Goal: Task Accomplishment & Management: Manage account settings

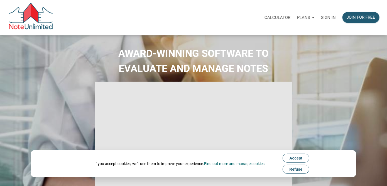
click at [299, 159] on span "Accept" at bounding box center [296, 158] width 13 height 4
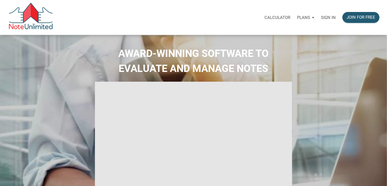
click at [330, 18] on p "Sign in" at bounding box center [328, 17] width 15 height 5
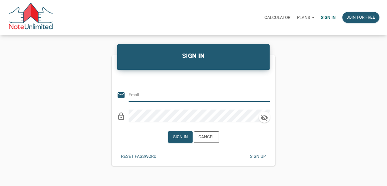
type input "bridy.frett@gmail.com"
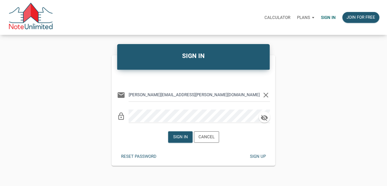
click at [213, 61] on div "SIGN IN" at bounding box center [193, 57] width 153 height 26
click at [194, 56] on h4 "SIGN IN" at bounding box center [194, 55] width 144 height 9
click at [185, 136] on div "Sign in" at bounding box center [180, 137] width 15 height 6
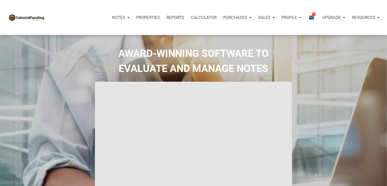
type input "Introduction to new features"
select select
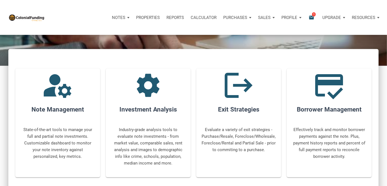
scroll to position [168, 0]
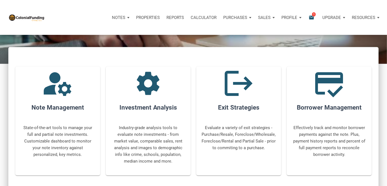
click at [287, 21] on div "Profile" at bounding box center [291, 17] width 27 height 17
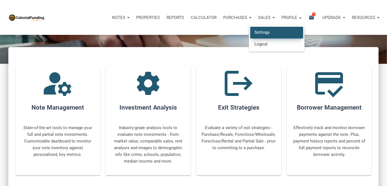
click at [271, 37] on link "Settings" at bounding box center [277, 32] width 53 height 11
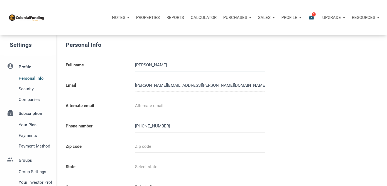
select select
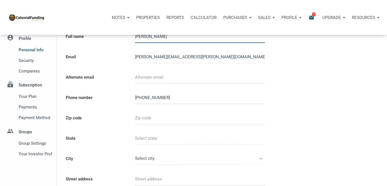
scroll to position [29, 0]
click at [198, 120] on input "text" at bounding box center [200, 118] width 130 height 13
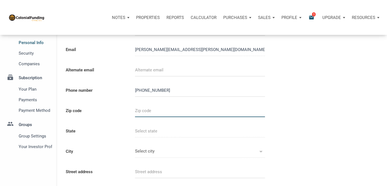
type input "9"
select select
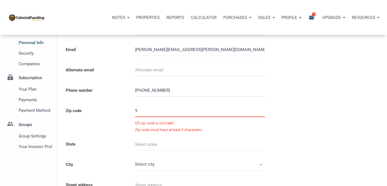
type input "98"
select select
type input "986"
select select
type input "9868"
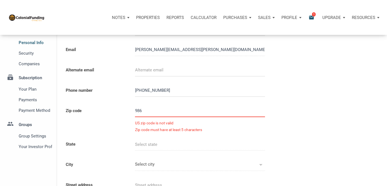
select select
type input "98682"
select select
type input "WA"
type input "VANCOUVER"
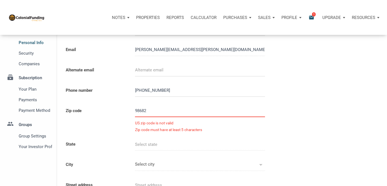
type input "VANCOUVER"
select select
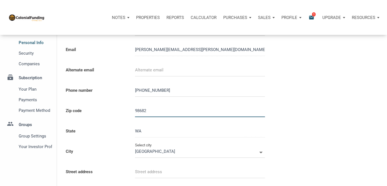
type input "98682"
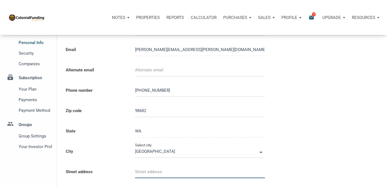
select select
type input "1"
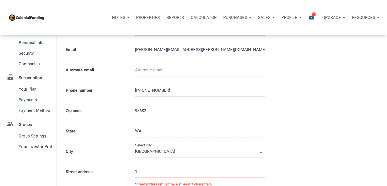
select select
type input "10"
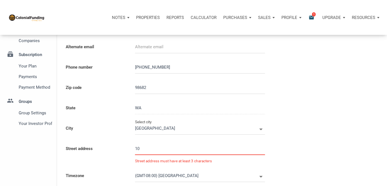
scroll to position [60, 0]
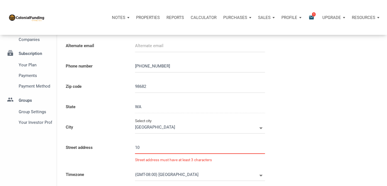
select select
type input "102"
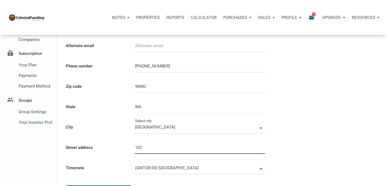
select select
type input "1021"
select select
type input "10210"
select select
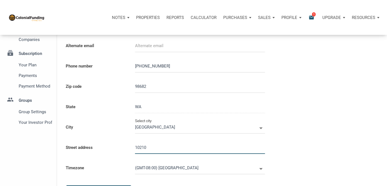
type input "10210 N"
select select
type input "10210 NE"
select select
type input "10210 NE 1"
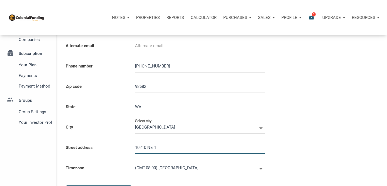
select select
type input "10210 NE 14"
select select
type input "10210 NE 142"
select select
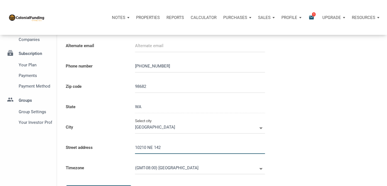
type input "10210 NE 142n"
select select
type input "10210 NE 142nd"
select select
type input "10210 NE 142nd A"
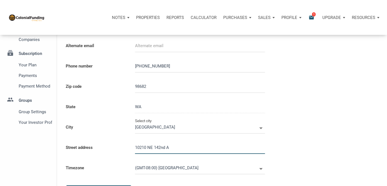
select select
type input "10210 NE 142nd Av"
select select
type input "10210 NE 142nd Ave"
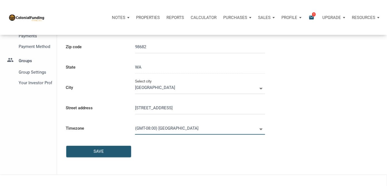
scroll to position [100, 0]
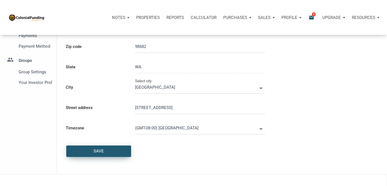
click at [109, 149] on div "Save" at bounding box center [99, 151] width 64 height 11
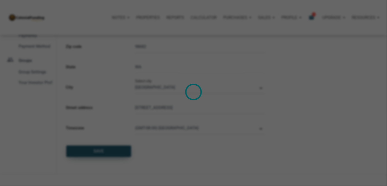
select select
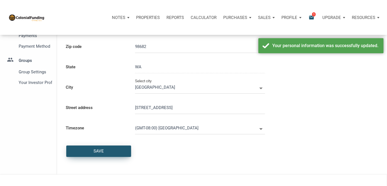
scroll to position [0, 0]
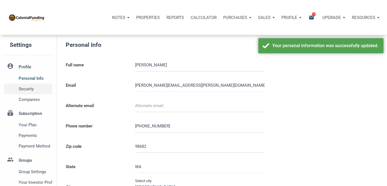
click at [27, 89] on span "Security" at bounding box center [35, 89] width 32 height 7
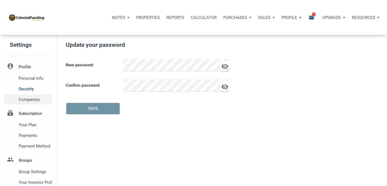
click at [31, 101] on span "Companies" at bounding box center [35, 99] width 32 height 7
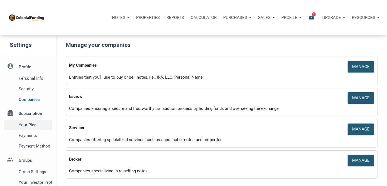
click at [37, 125] on span "Your plan" at bounding box center [35, 125] width 32 height 7
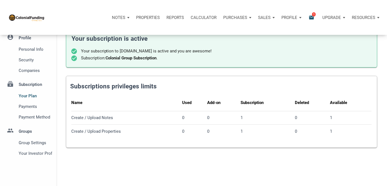
scroll to position [31, 0]
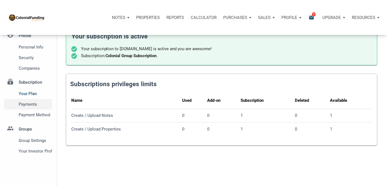
click at [32, 104] on span "Payments" at bounding box center [35, 104] width 32 height 7
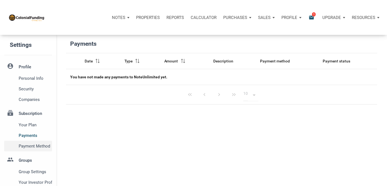
click at [32, 148] on span "Payment Method" at bounding box center [35, 146] width 32 height 7
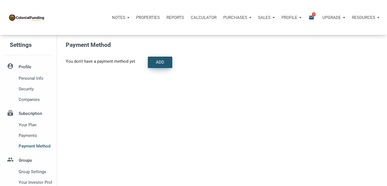
click at [156, 61] on div "Add" at bounding box center [160, 62] width 24 height 11
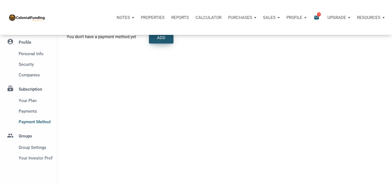
scroll to position [28, 0]
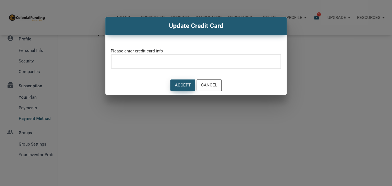
click at [187, 86] on div "Accept" at bounding box center [183, 85] width 16 height 6
click at [186, 84] on div "Accept" at bounding box center [183, 85] width 16 height 6
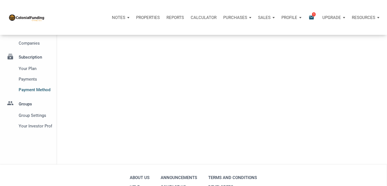
scroll to position [56, 0]
click at [37, 118] on span "Group Settings" at bounding box center [35, 116] width 32 height 7
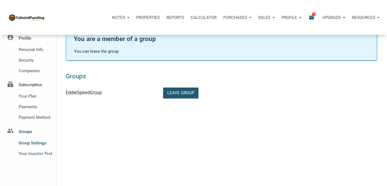
scroll to position [30, 0]
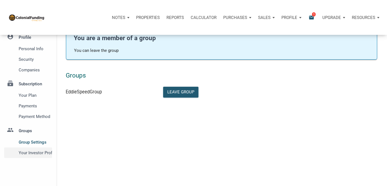
click at [31, 155] on span "Your Investor Profile" at bounding box center [35, 152] width 32 height 7
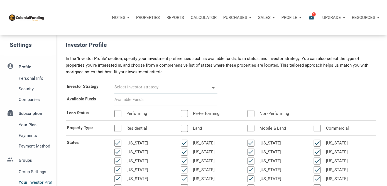
click at [144, 88] on input "text" at bounding box center [162, 87] width 95 height 13
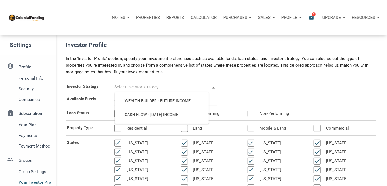
click at [144, 88] on input "text" at bounding box center [162, 87] width 95 height 13
select select
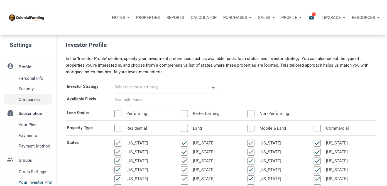
click at [34, 100] on span "Companies" at bounding box center [35, 99] width 32 height 7
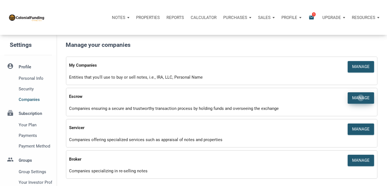
click at [362, 98] on div "Manage" at bounding box center [362, 98] width 18 height 6
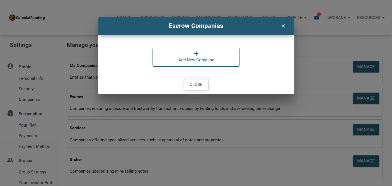
click at [200, 84] on div "Close" at bounding box center [196, 84] width 13 height 6
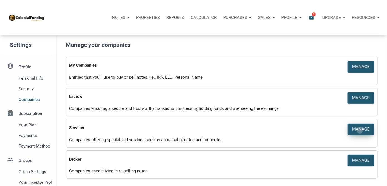
click at [361, 130] on div "Manage" at bounding box center [362, 129] width 18 height 6
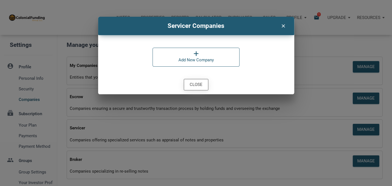
click at [194, 82] on div "Close" at bounding box center [196, 84] width 13 height 6
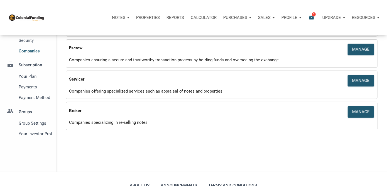
scroll to position [50, 0]
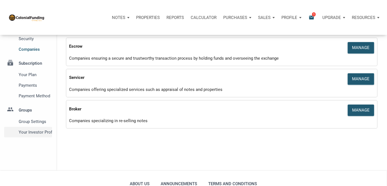
click at [34, 135] on span "Your Investor Profile" at bounding box center [35, 132] width 32 height 7
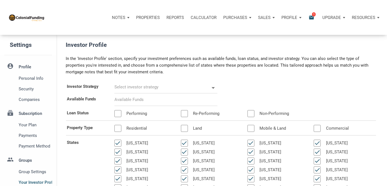
click at [239, 85] on div "Investor Strategy Wealth Builder - Future Income Cash Flow - Today Income" at bounding box center [221, 87] width 319 height 13
click at [207, 85] on input "text" at bounding box center [162, 87] width 95 height 13
select select
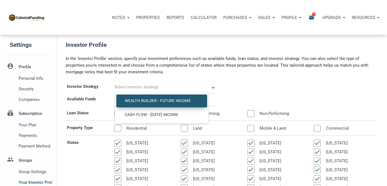
click at [184, 102] on span "Wealth Builder - Future Income" at bounding box center [162, 100] width 83 height 5
type input "Wealth Builder - Future Income"
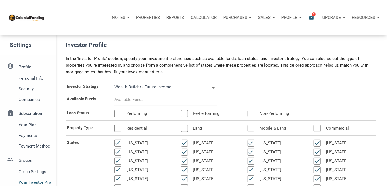
click at [203, 100] on input at bounding box center [166, 99] width 103 height 13
select select
type input "$ 1"
select select
type input "$ 10"
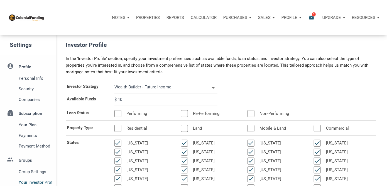
select select
type input "$ 100"
select select
type input "$ 1,000"
select select
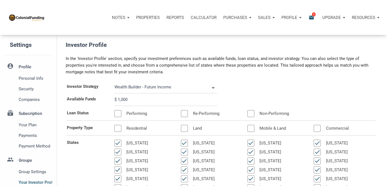
type input "$ 10,000"
select select
type input "$ 100,000"
click at [139, 102] on input "$ 100,000" at bounding box center [166, 99] width 103 height 13
select select
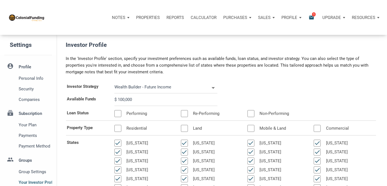
type input "$ 10,000"
select select
type input "$ 1,000"
select select
type input "$ 100"
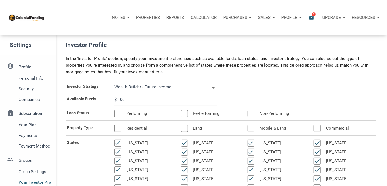
select select
type input "$ 10"
select select
type input "$ 1"
select select
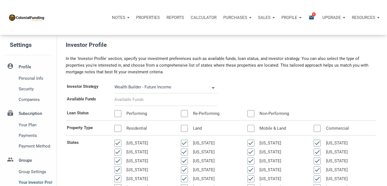
select select
type input "$ 1"
select select
type input "$ 15"
select select
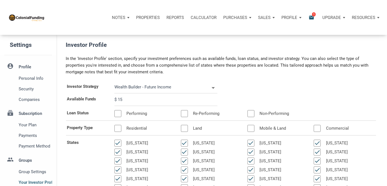
type input "$ 150"
select select
type input "$ 1,500"
select select
type input "$ 15,000"
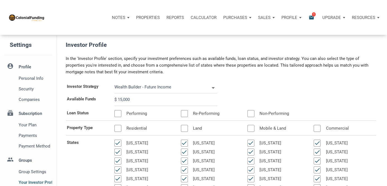
select select
type input "$ 150,000"
click at [120, 112] on div at bounding box center [118, 113] width 7 height 7
select select
type input "$ 150,000"
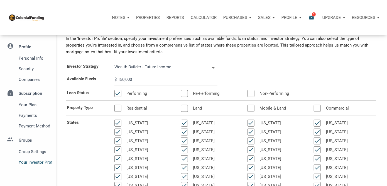
scroll to position [22, 0]
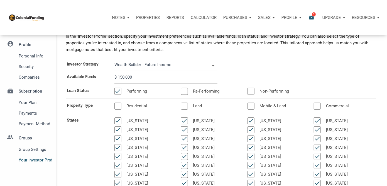
click at [119, 107] on div at bounding box center [118, 106] width 7 height 7
select select
type input "$ 150,000"
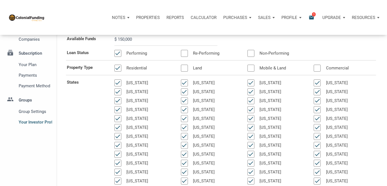
scroll to position [60, 0]
click at [184, 69] on div at bounding box center [184, 68] width 7 height 7
select select
type input "$ 150,000"
click at [185, 67] on div at bounding box center [184, 68] width 7 height 7
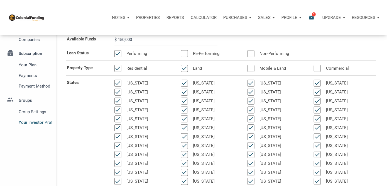
select select
type input "$ 150,000"
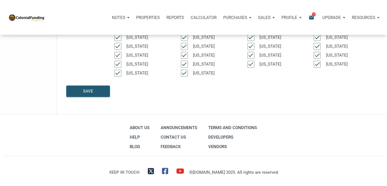
scroll to position [178, 0]
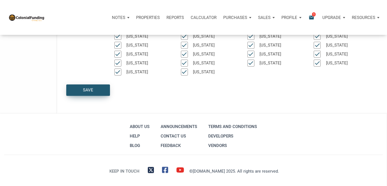
click at [98, 91] on div "Save" at bounding box center [88, 90] width 43 height 11
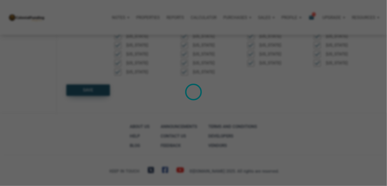
select select
type input "$ 150,000"
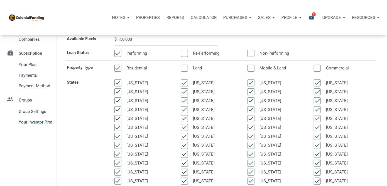
scroll to position [50, 0]
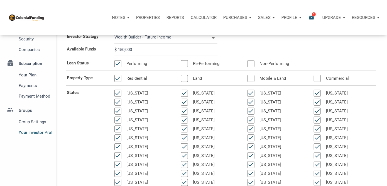
click at [185, 62] on div at bounding box center [184, 63] width 7 height 7
select select
type input "$ 150,000"
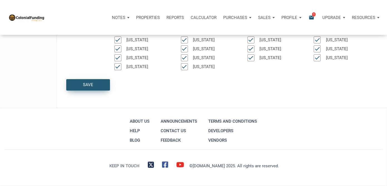
click at [91, 88] on div "Save" at bounding box center [88, 84] width 43 height 11
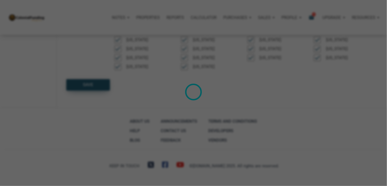
select select
type input "$ 150,000"
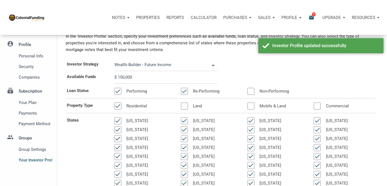
scroll to position [15, 0]
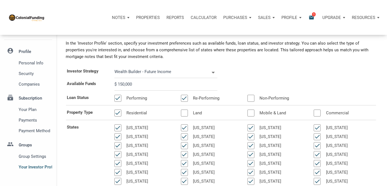
click at [33, 19] on img at bounding box center [26, 18] width 36 height 8
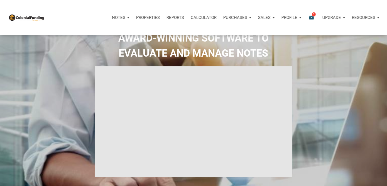
type input "Introduction to new features"
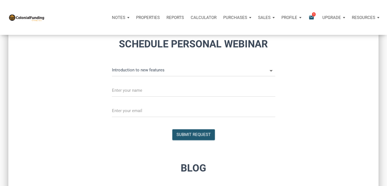
scroll to position [329, 0]
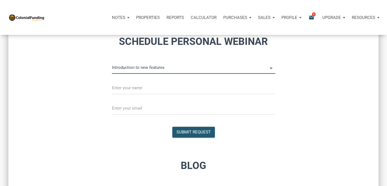
click at [205, 69] on input "Introduction to new features" at bounding box center [190, 67] width 156 height 13
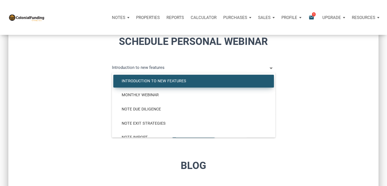
click at [300, 57] on div "Schedule Personal Webinar Introduction to new features Introduction to new feat…" at bounding box center [194, 82] width 242 height 113
select select
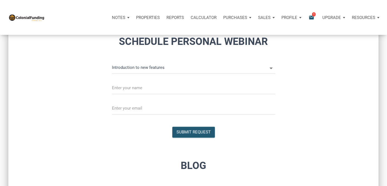
click at [118, 18] on p "Notes" at bounding box center [118, 17] width 13 height 5
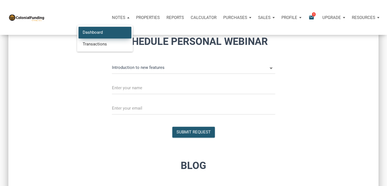
click at [116, 32] on link "Dashboard" at bounding box center [105, 32] width 53 height 11
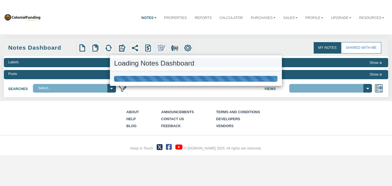
select select "316"
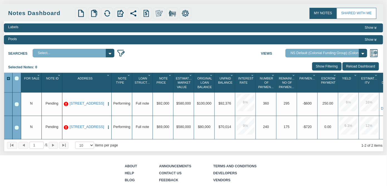
scroll to position [35, 0]
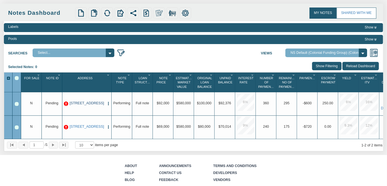
click at [81, 105] on link "[STREET_ADDRESS]" at bounding box center [87, 103] width 36 height 4
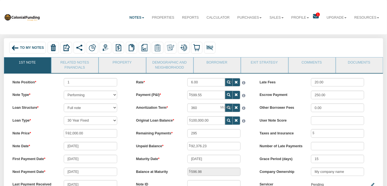
click at [313, 15] on icon at bounding box center [316, 17] width 6 height 6
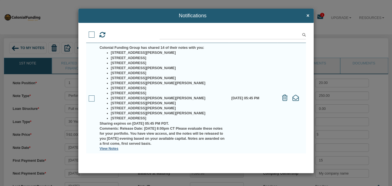
click at [108, 148] on link "View Notes" at bounding box center [109, 149] width 19 height 4
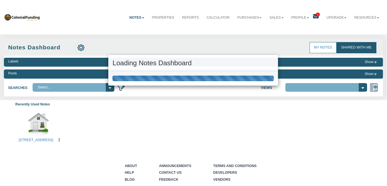
select select "316"
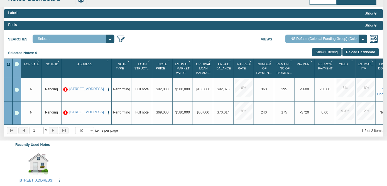
scroll to position [48, 0]
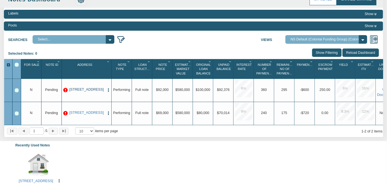
click at [80, 92] on link "[STREET_ADDRESS]" at bounding box center [86, 90] width 37 height 4
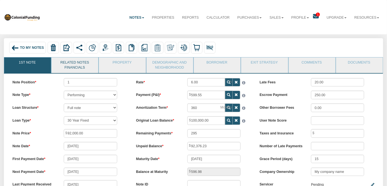
click at [77, 64] on link "Related Notes Financials" at bounding box center [75, 65] width 46 height 16
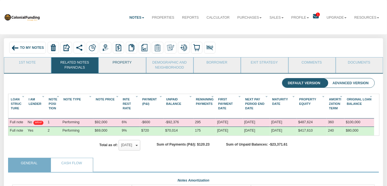
scroll to position [91, 362]
click at [115, 64] on link "Property" at bounding box center [122, 64] width 46 height 14
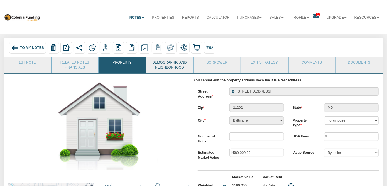
click at [150, 65] on link "Demographic and Neighborhood" at bounding box center [170, 65] width 46 height 16
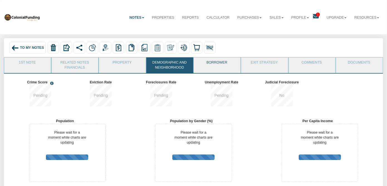
click at [212, 63] on link "Borrower" at bounding box center [217, 64] width 46 height 14
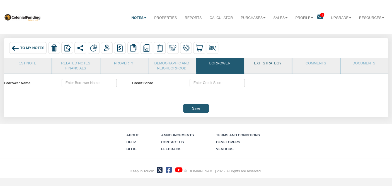
click at [258, 68] on link "Exit Strategy" at bounding box center [267, 65] width 47 height 14
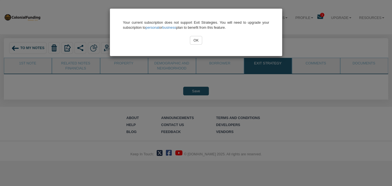
click at [196, 41] on input "OK" at bounding box center [196, 40] width 13 height 9
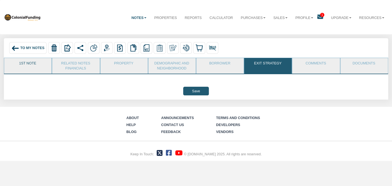
click at [36, 65] on link "1st Note" at bounding box center [27, 65] width 47 height 14
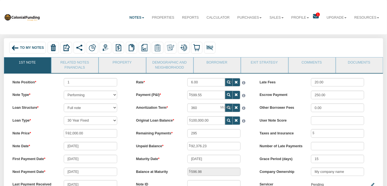
click at [30, 47] on span "To My Notes" at bounding box center [32, 48] width 24 height 4
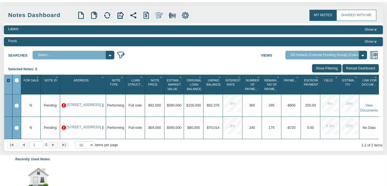
scroll to position [33, 0]
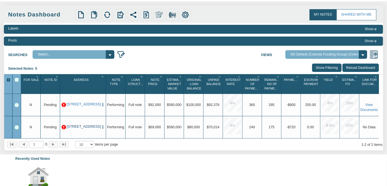
click at [78, 128] on link "[STREET_ADDRESS]" at bounding box center [83, 127] width 33 height 4
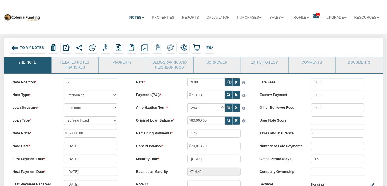
click at [316, 15] on span "1" at bounding box center [318, 15] width 4 height 4
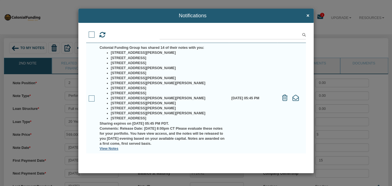
click at [113, 149] on link "View Notes" at bounding box center [109, 149] width 19 height 4
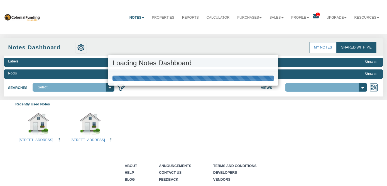
select select "316"
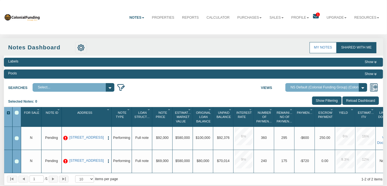
click at [142, 18] on b at bounding box center [143, 17] width 2 height 1
click at [129, 37] on link "Transactions" at bounding box center [125, 36] width 45 height 7
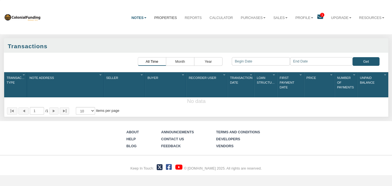
click at [153, 19] on link "Properties" at bounding box center [165, 17] width 30 height 13
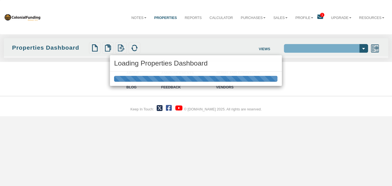
select select "138"
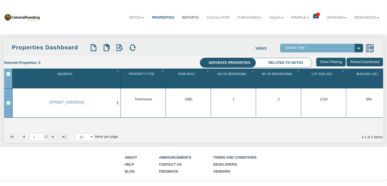
click at [186, 17] on link "Reports" at bounding box center [190, 17] width 25 height 13
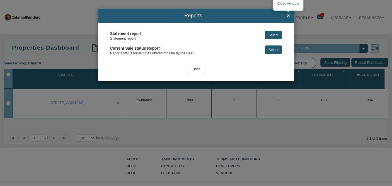
click at [287, 16] on span "×" at bounding box center [288, 16] width 3 height 6
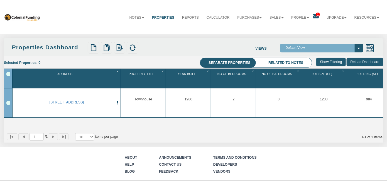
click at [280, 65] on li "Related to notes" at bounding box center [286, 63] width 52 height 10
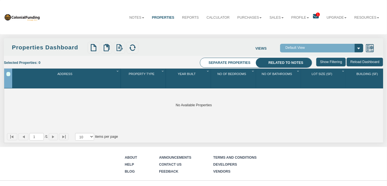
scroll to position [1, 0]
